Goal: Task Accomplishment & Management: Use online tool/utility

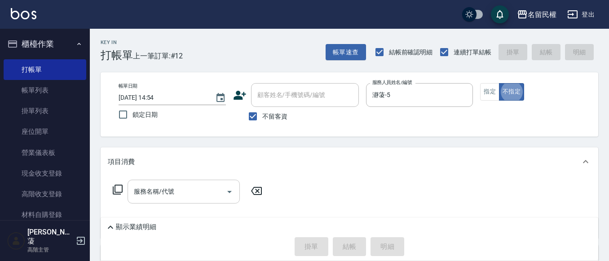
click at [182, 194] on input "服務名稱/代號" at bounding box center [177, 192] width 91 height 16
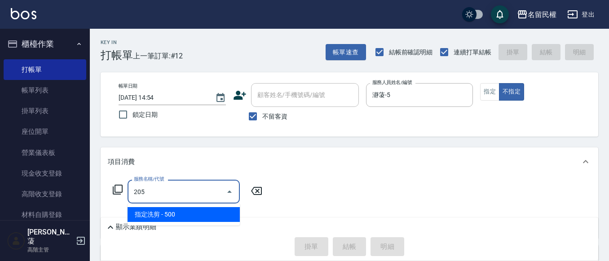
type input "指定洗剪(205)"
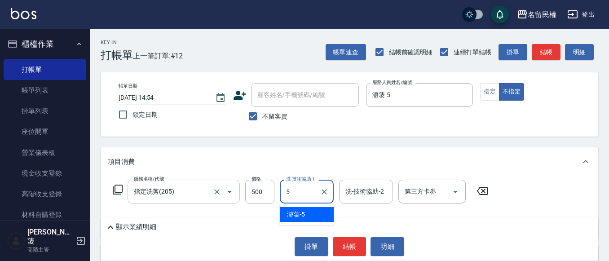
type input "瀞蓤-5"
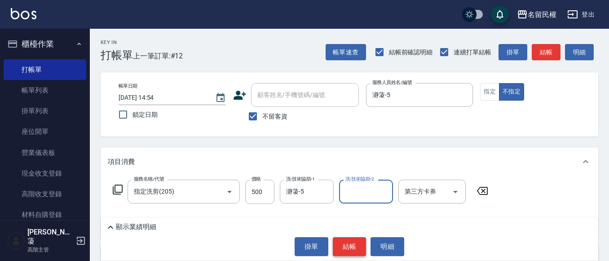
click at [346, 243] on button "結帳" at bounding box center [350, 246] width 34 height 19
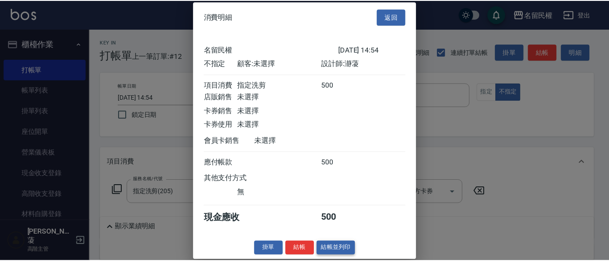
scroll to position [12, 0]
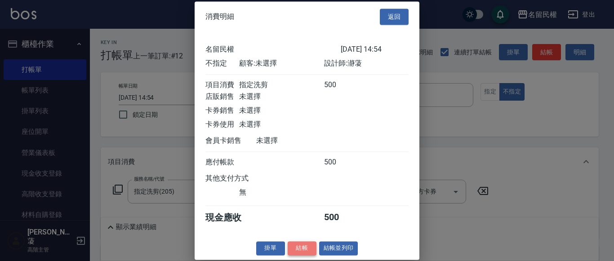
click at [304, 252] on button "結帳" at bounding box center [302, 248] width 29 height 14
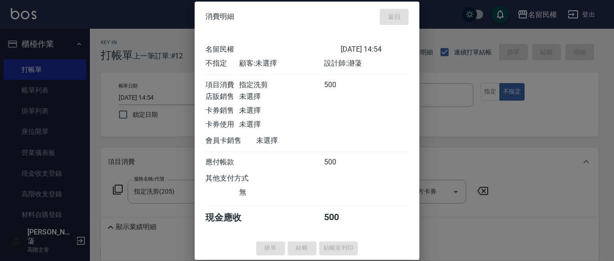
type input "[DATE] 15:33"
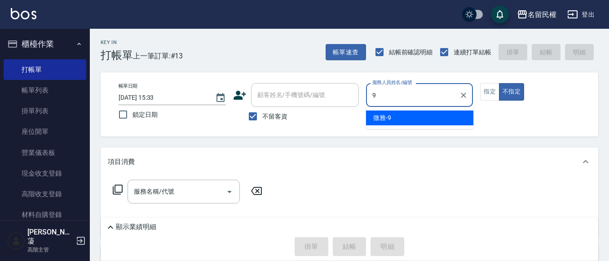
type input "微雅-9"
type button "false"
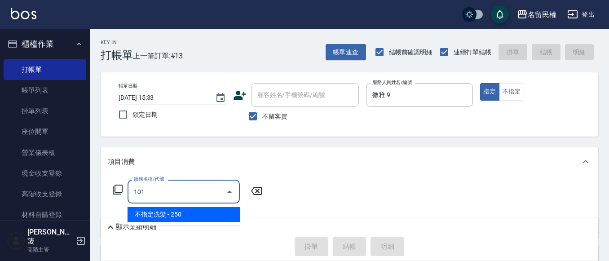
type input "不指定洗髮(101)"
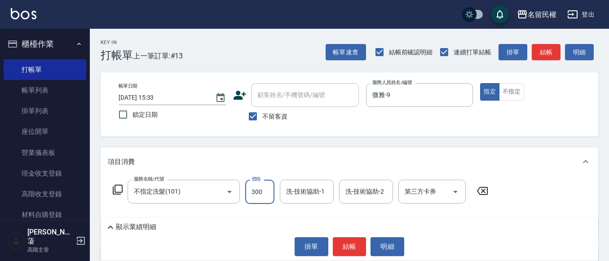
type input "300"
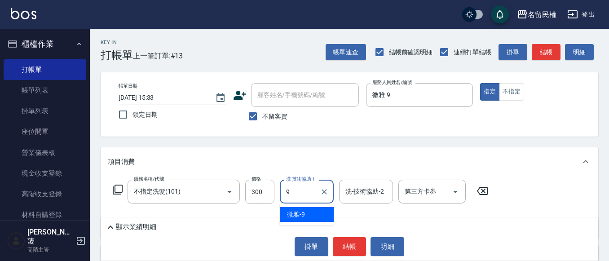
type input "微雅-9"
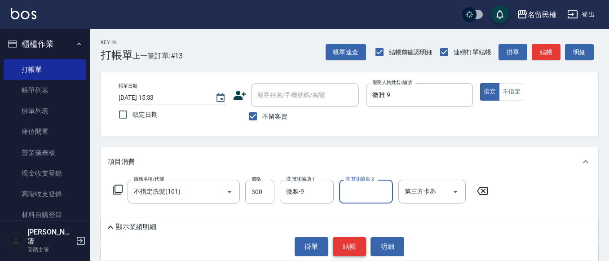
click at [351, 255] on button "結帳" at bounding box center [350, 246] width 34 height 19
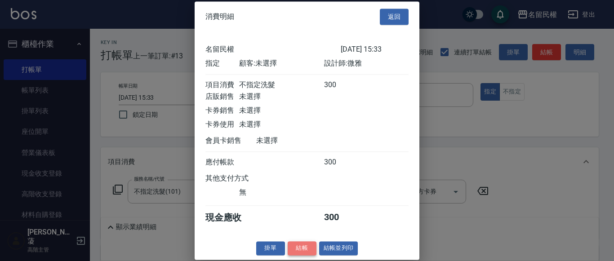
click at [307, 255] on button "結帳" at bounding box center [302, 248] width 29 height 14
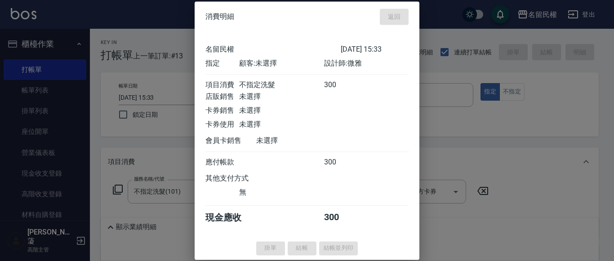
type input "[DATE] 15:40"
